Goal: Transaction & Acquisition: Purchase product/service

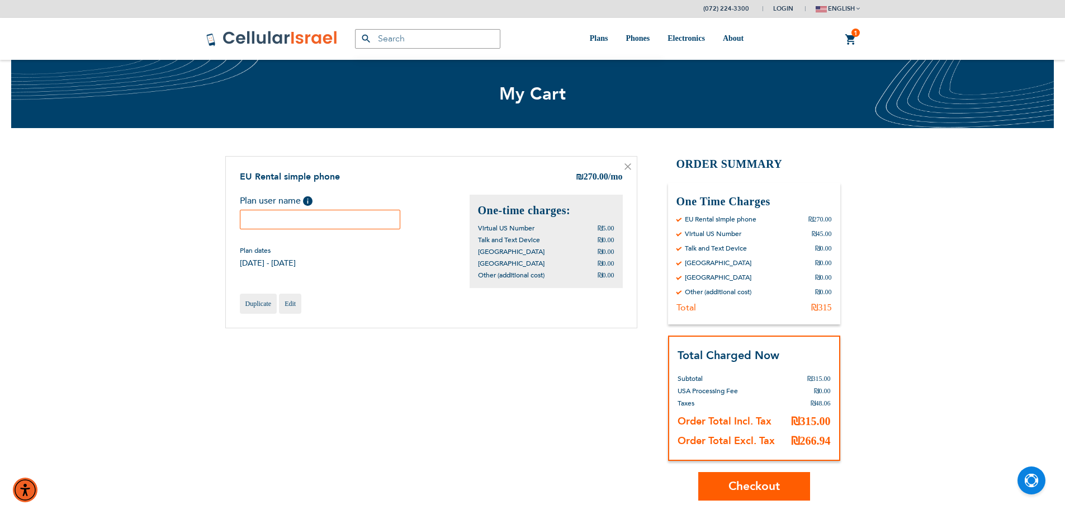
click at [779, 484] on span "Checkout" at bounding box center [753, 486] width 51 height 16
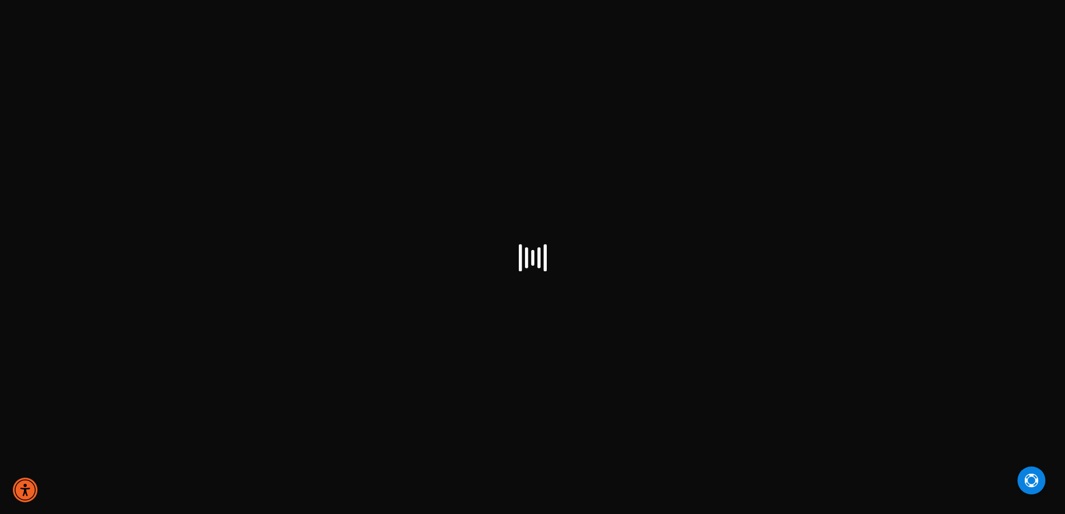
scroll to position [171, 0]
select select "IL"
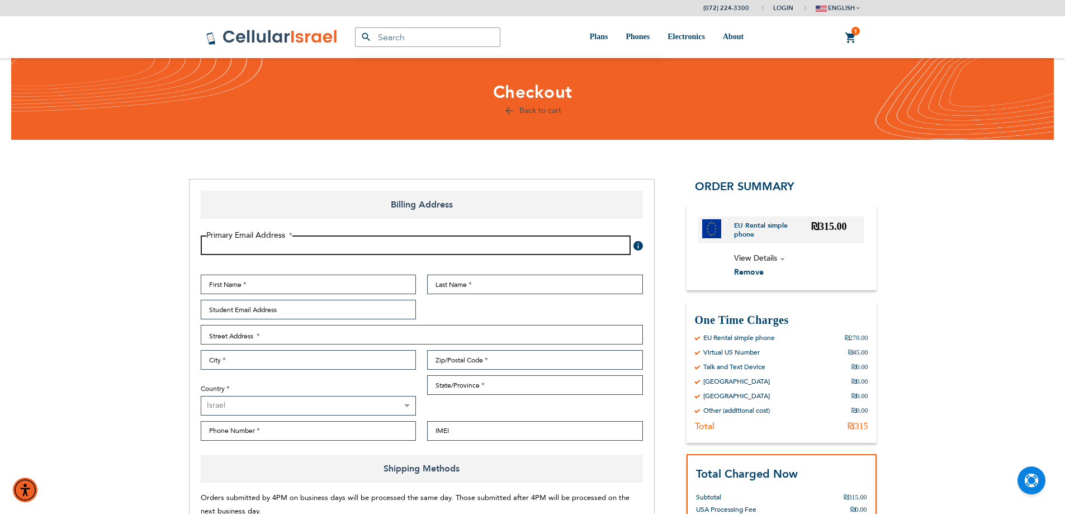
click at [304, 253] on input "Email Address" at bounding box center [416, 245] width 430 height 20
type input "[EMAIL_ADDRESS][DOMAIN_NAME]"
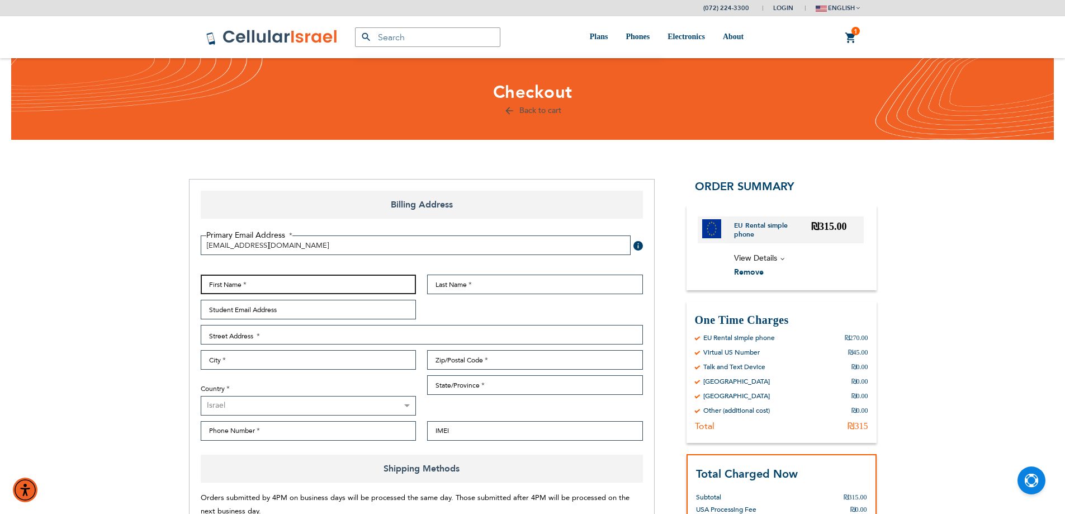
click at [231, 285] on input "First Name" at bounding box center [309, 284] width 216 height 20
type input "avrham"
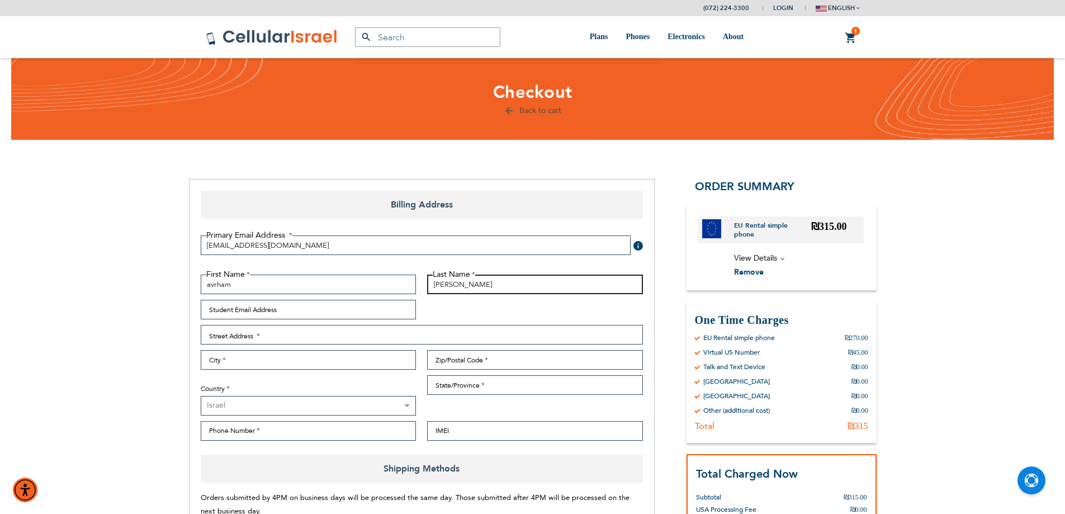
type input "[PERSON_NAME]"
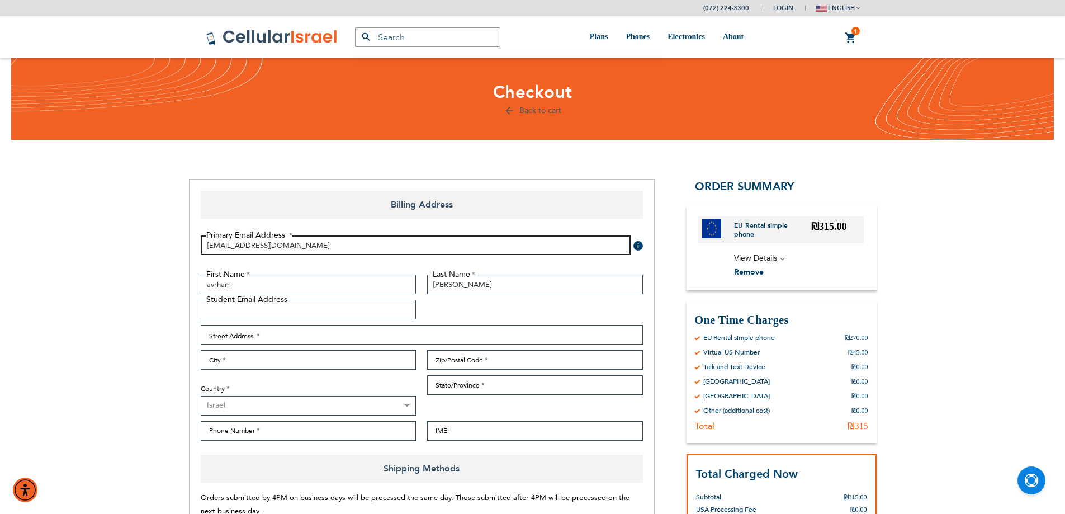
click at [233, 244] on input "[EMAIL_ADDRESS][DOMAIN_NAME]" at bounding box center [416, 245] width 430 height 20
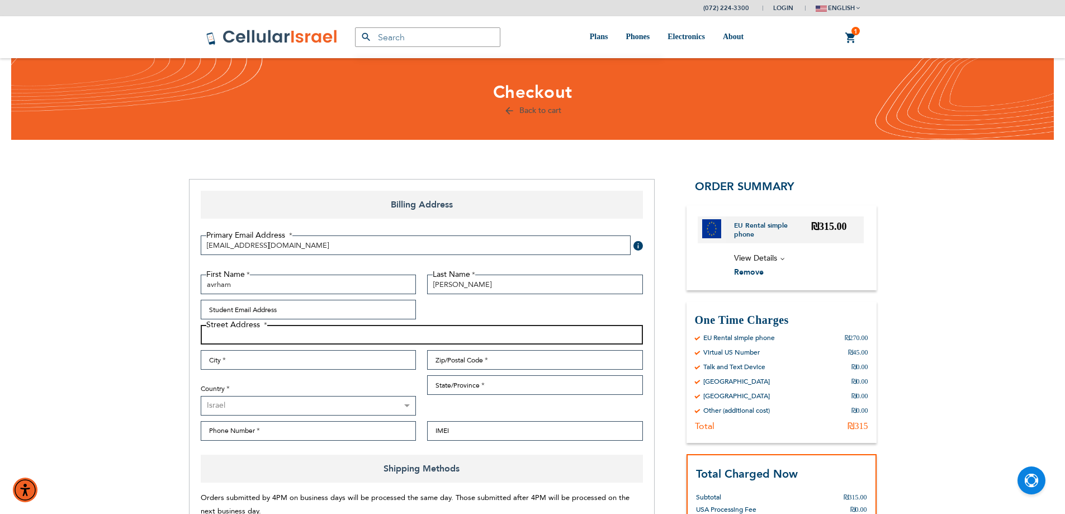
click at [231, 341] on input "Street Address: Line 1" at bounding box center [422, 335] width 442 height 20
type input "[PERSON_NAME] god 9"
type input "[GEOGRAPHIC_DATA]"
type input "9771234"
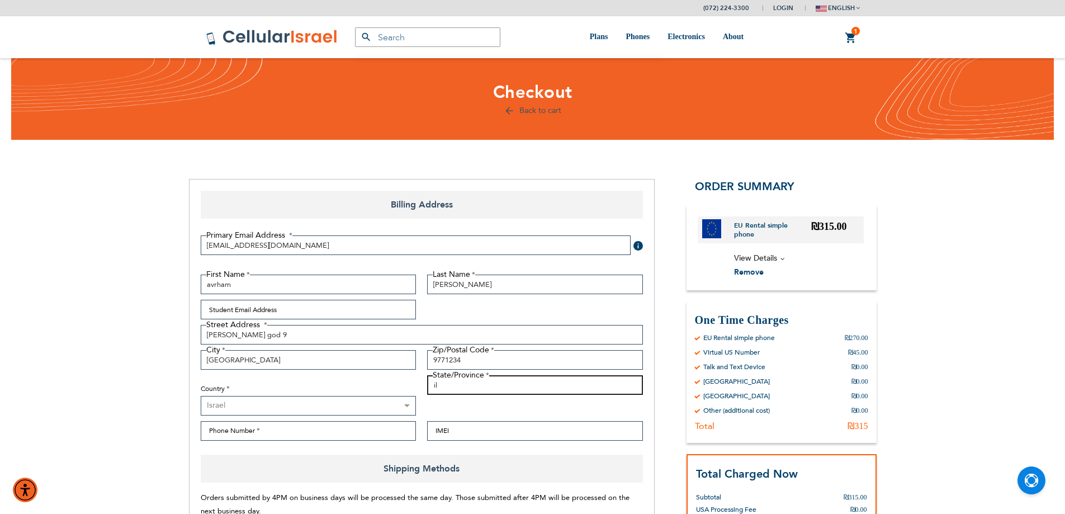
type input "il"
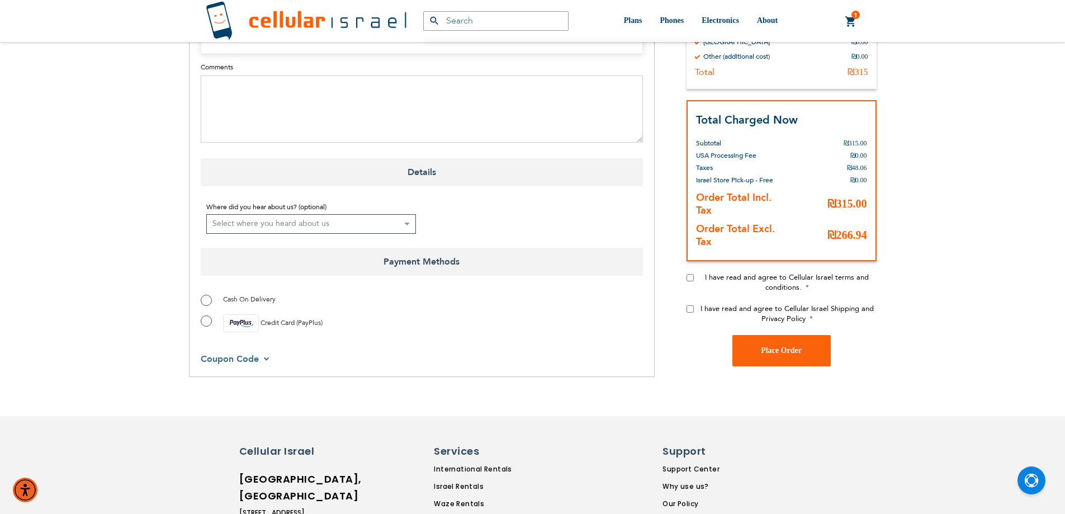
scroll to position [727, 0]
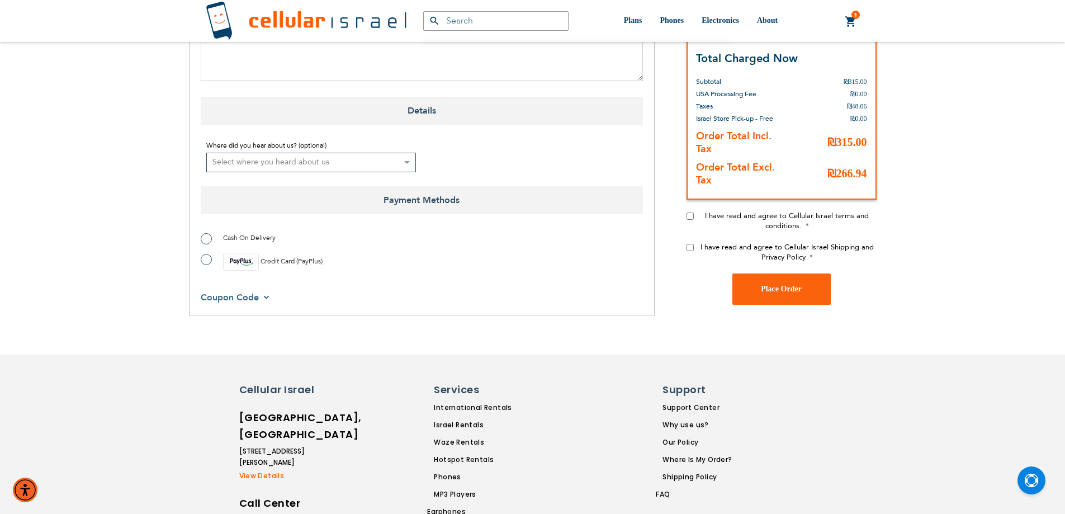
type input "0553226042"
click at [688, 212] on input "I have read and agree to Cellular Israel terms and conditions." at bounding box center [689, 215] width 7 height 7
checkbox input "true"
click at [691, 242] on div "I have read and agree to Cellular Israel Shipping and Privacy Policy" at bounding box center [781, 256] width 190 height 31
click at [690, 250] on input "I have read and agree to Cellular Israel Shipping and Privacy Policy" at bounding box center [689, 246] width 7 height 7
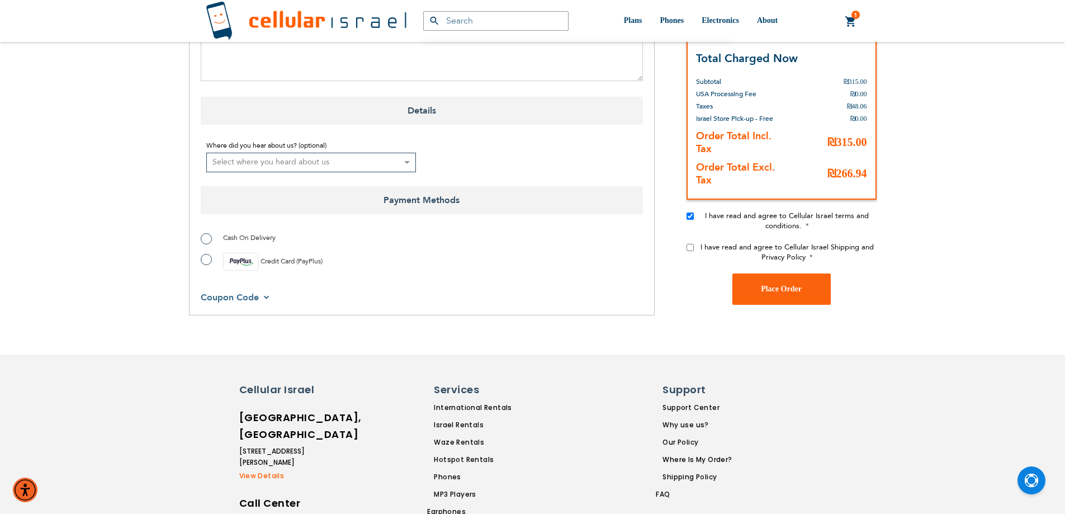
checkbox input "true"
click at [203, 237] on label "Cash On Delivery" at bounding box center [238, 237] width 75 height 11
radio input "true"
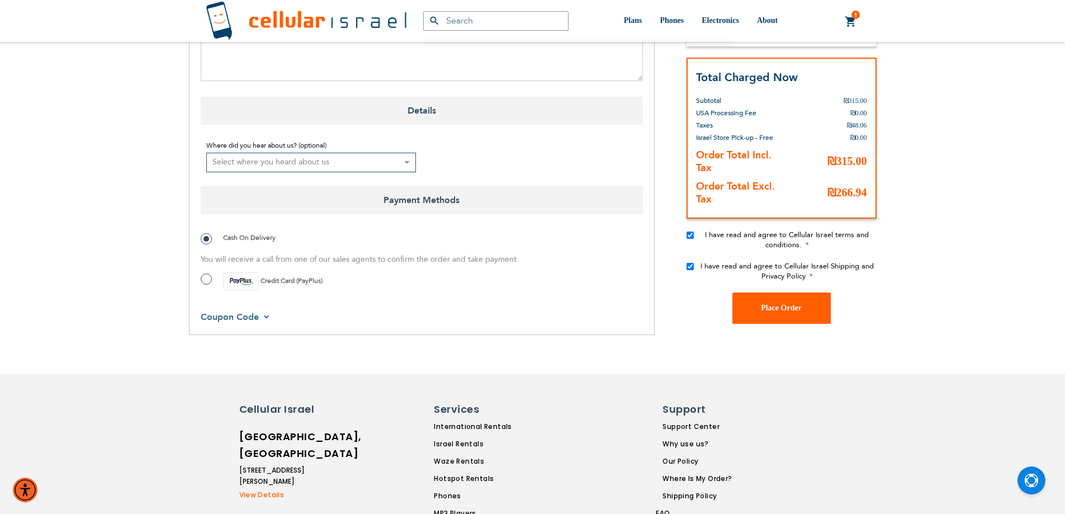
scroll to position [171, 0]
click at [777, 315] on button "Place Order" at bounding box center [781, 307] width 98 height 31
